Goal: Task Accomplishment & Management: Use online tool/utility

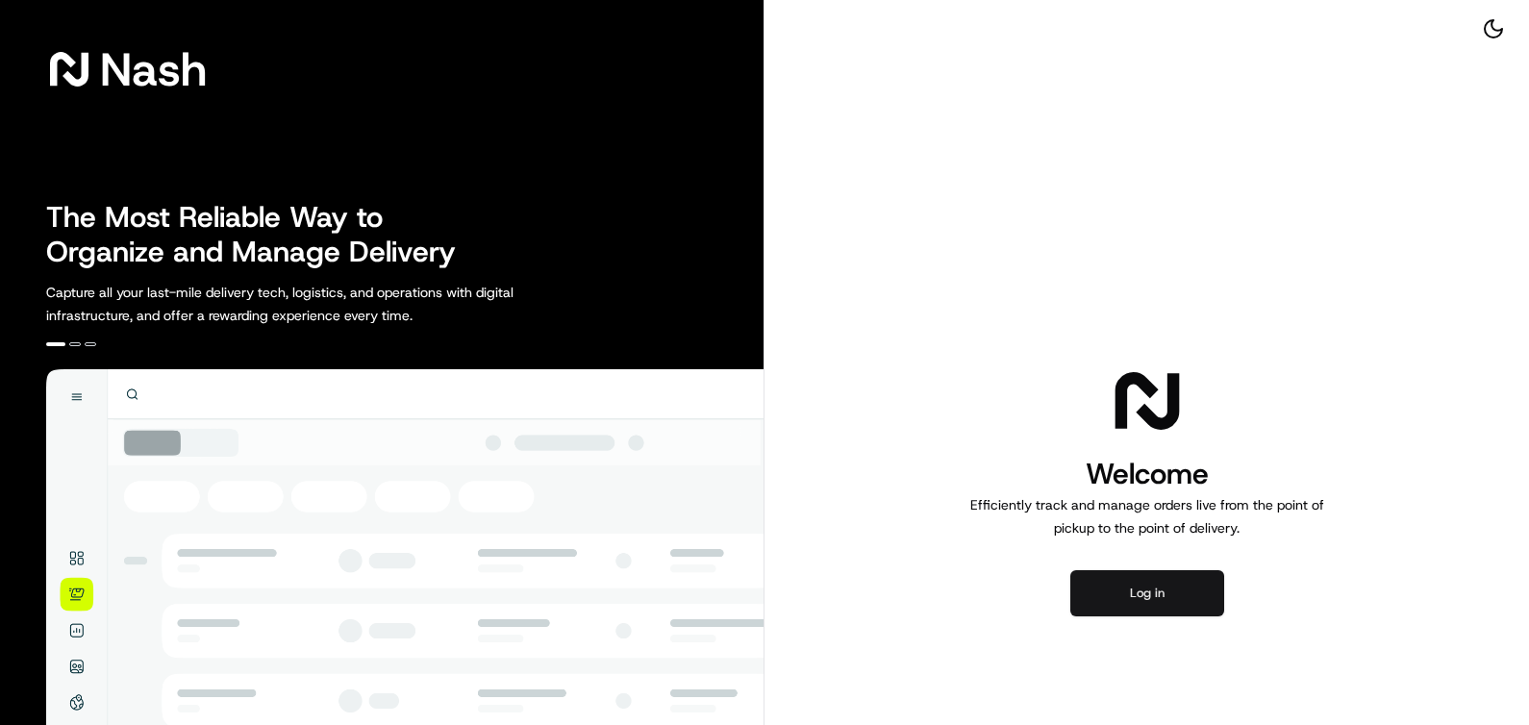
click at [1175, 605] on button "Log in" at bounding box center [1147, 593] width 154 height 46
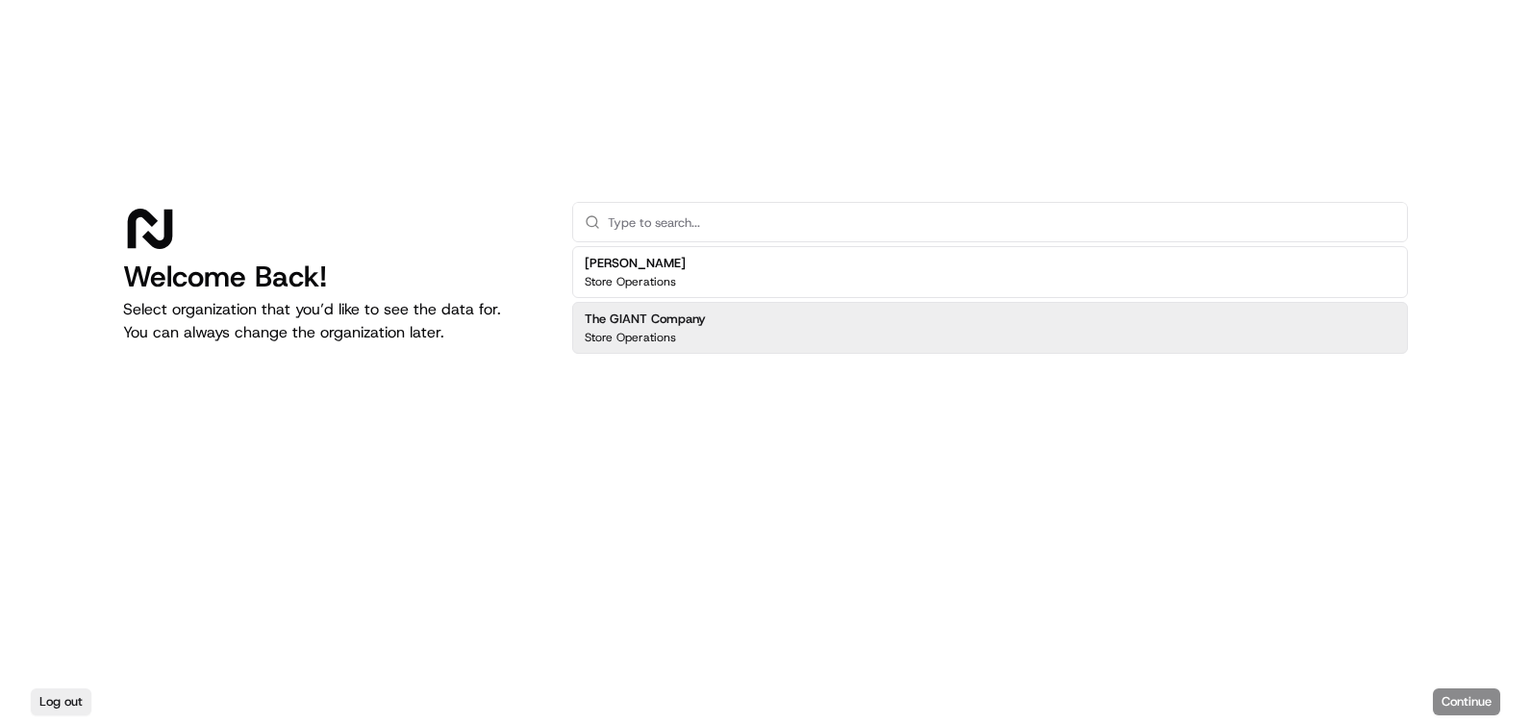
click at [653, 324] on h2 "The GIANT Company" at bounding box center [645, 319] width 121 height 17
click at [1484, 703] on button "Continue" at bounding box center [1466, 701] width 67 height 27
